Goal: Navigation & Orientation: Find specific page/section

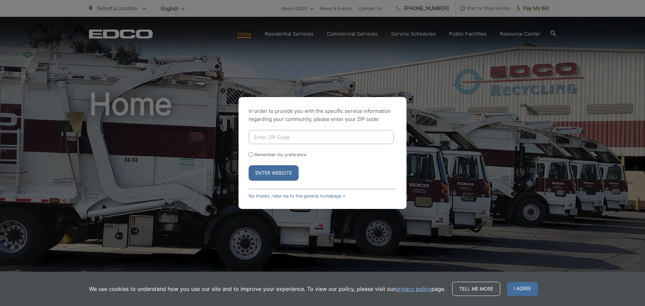
click at [277, 171] on button "Enter Website" at bounding box center [273, 172] width 50 height 15
click at [322, 196] on link "No thanks, take me to the general homepage >" at bounding box center [296, 195] width 97 height 5
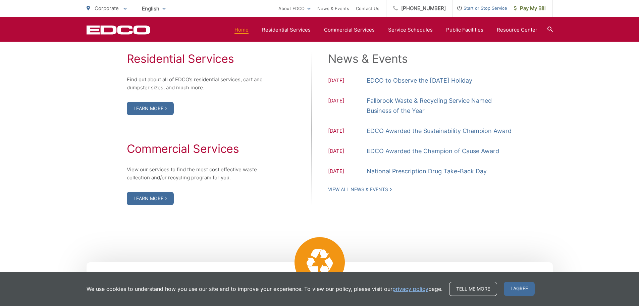
scroll to position [604, 0]
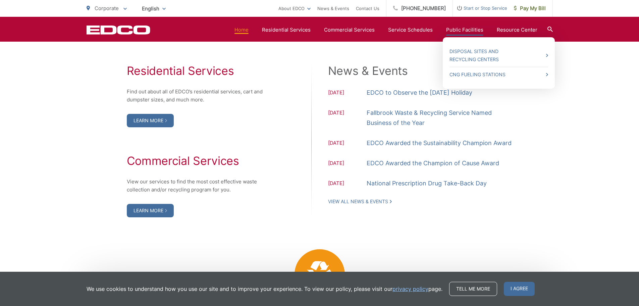
click at [465, 30] on link "Public Facilities" at bounding box center [464, 30] width 37 height 8
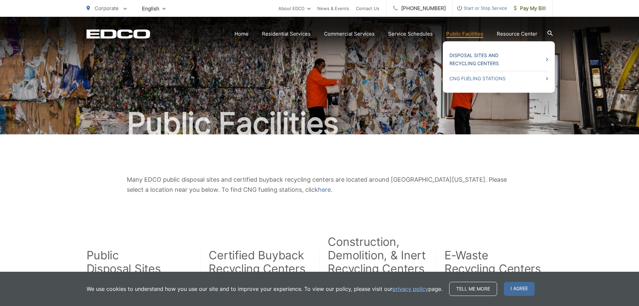
click at [466, 55] on link "Disposal Sites and Recycling Centers" at bounding box center [499, 59] width 99 height 16
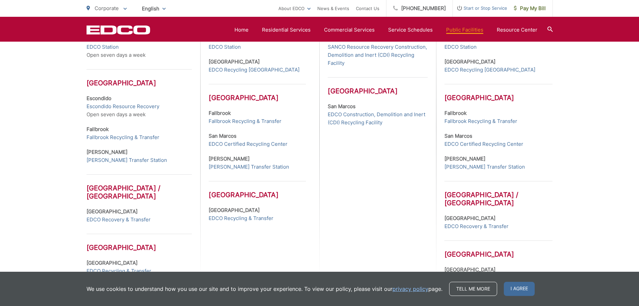
scroll to position [326, 0]
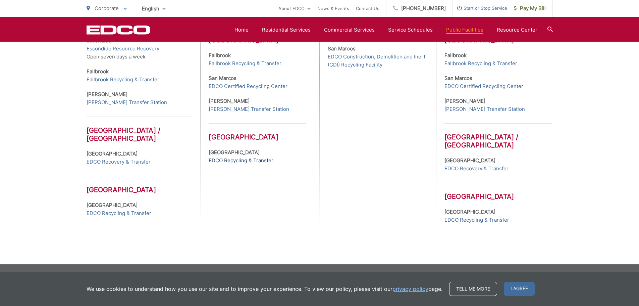
click at [250, 162] on link "EDCO Recycling & Transfer" at bounding box center [241, 160] width 65 height 8
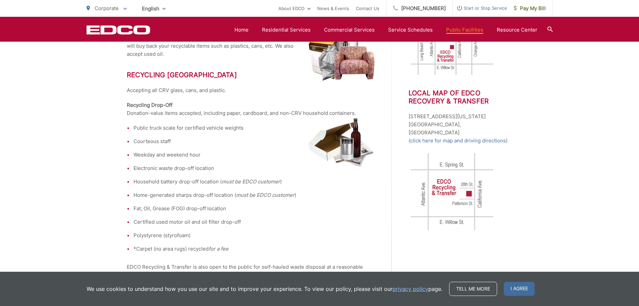
scroll to position [235, 0]
